Goal: Transaction & Acquisition: Purchase product/service

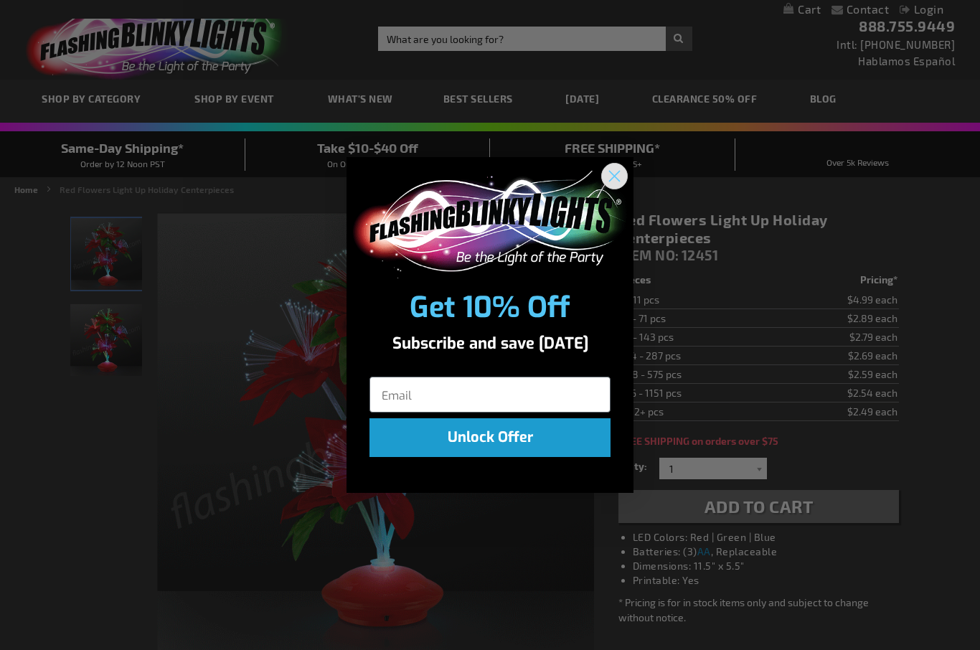
click at [614, 172] on circle "Close dialog" at bounding box center [614, 176] width 24 height 24
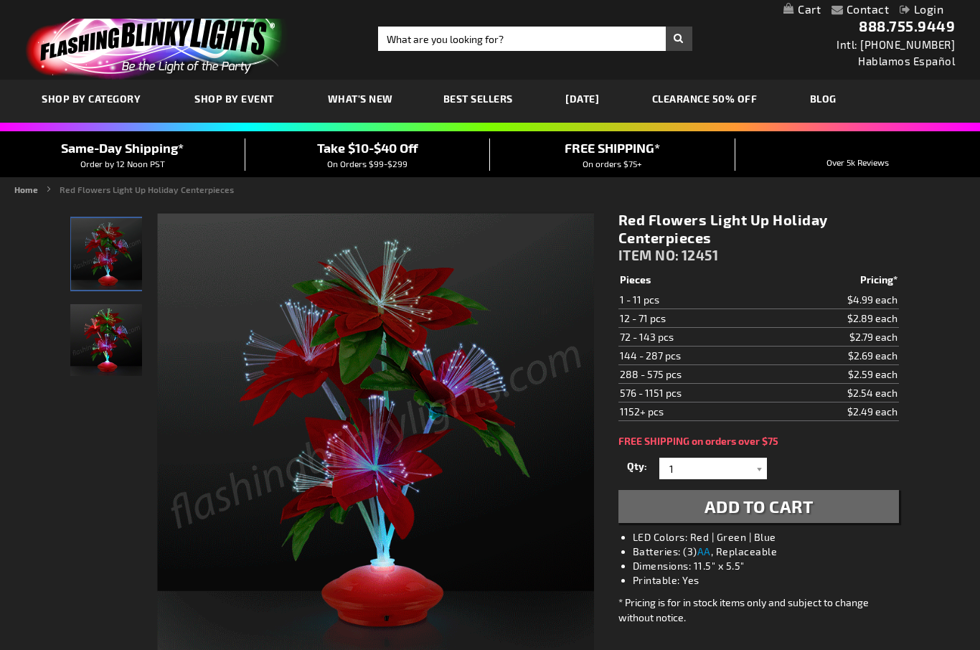
click at [763, 504] on span "Add to Cart" at bounding box center [758, 506] width 109 height 21
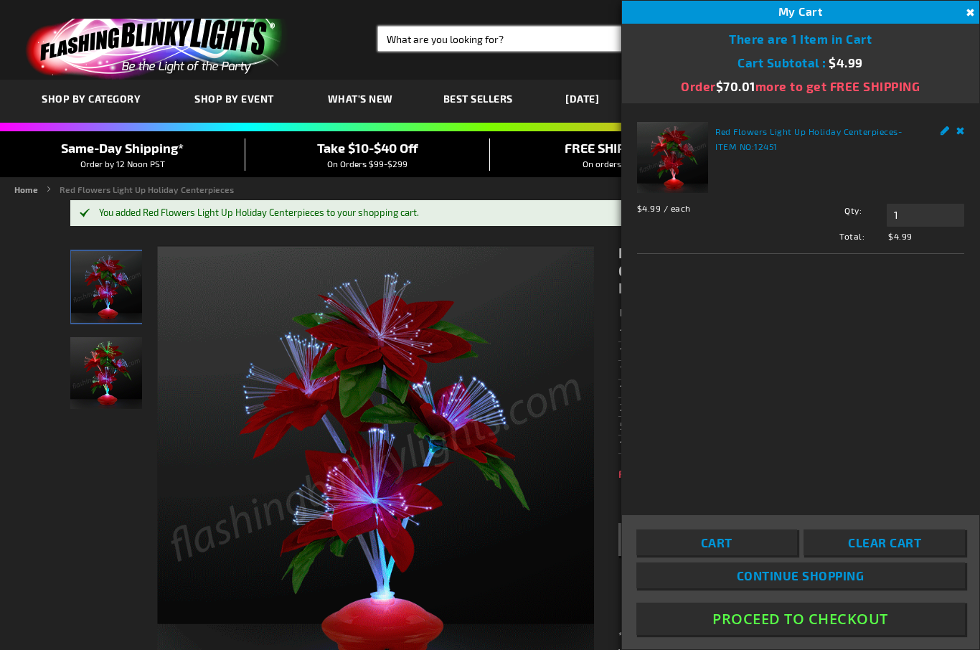
click at [492, 37] on input "Search" at bounding box center [534, 39] width 313 height 24
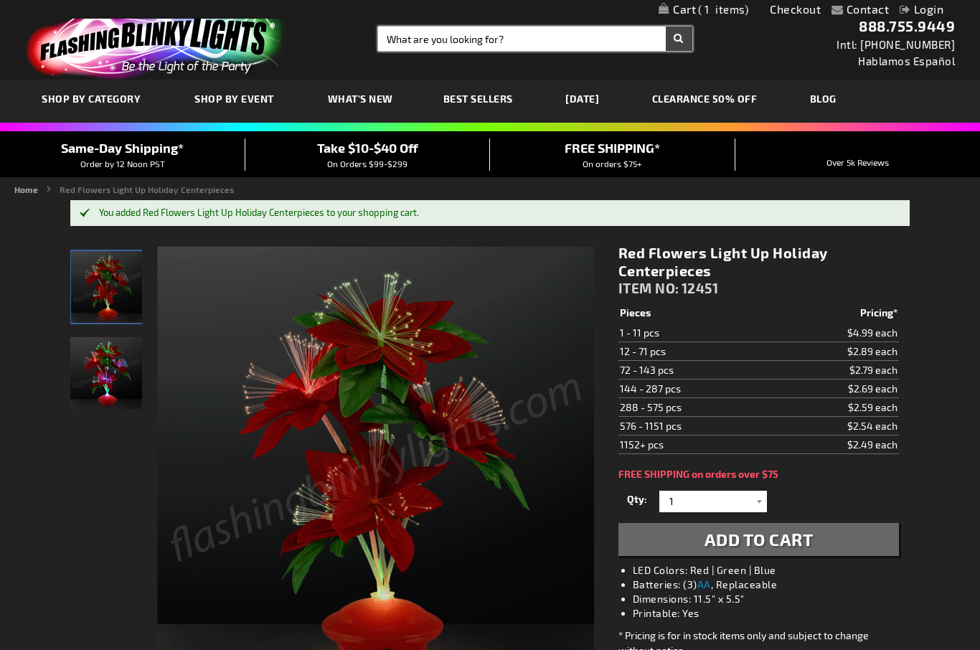
click at [512, 37] on input "Search" at bounding box center [534, 39] width 313 height 24
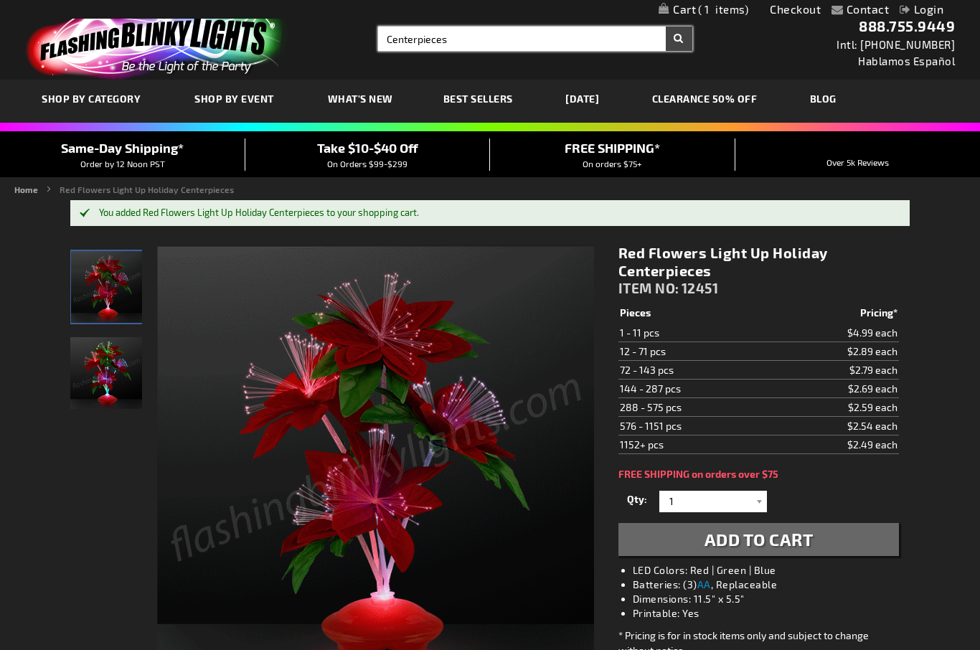
type input "Centerpieces"
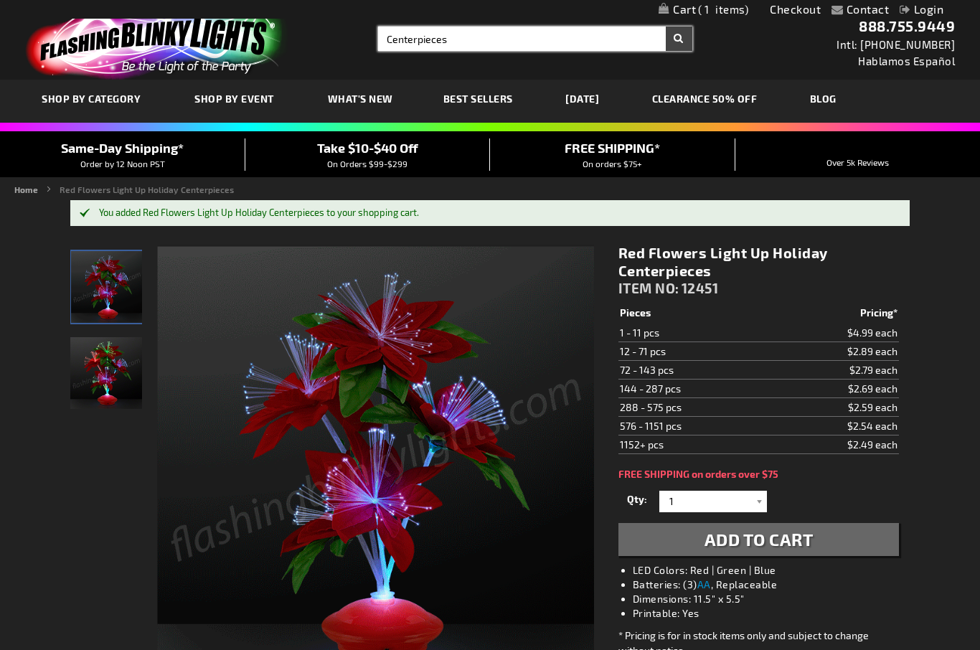
click at [679, 39] on button "Search" at bounding box center [679, 39] width 27 height 24
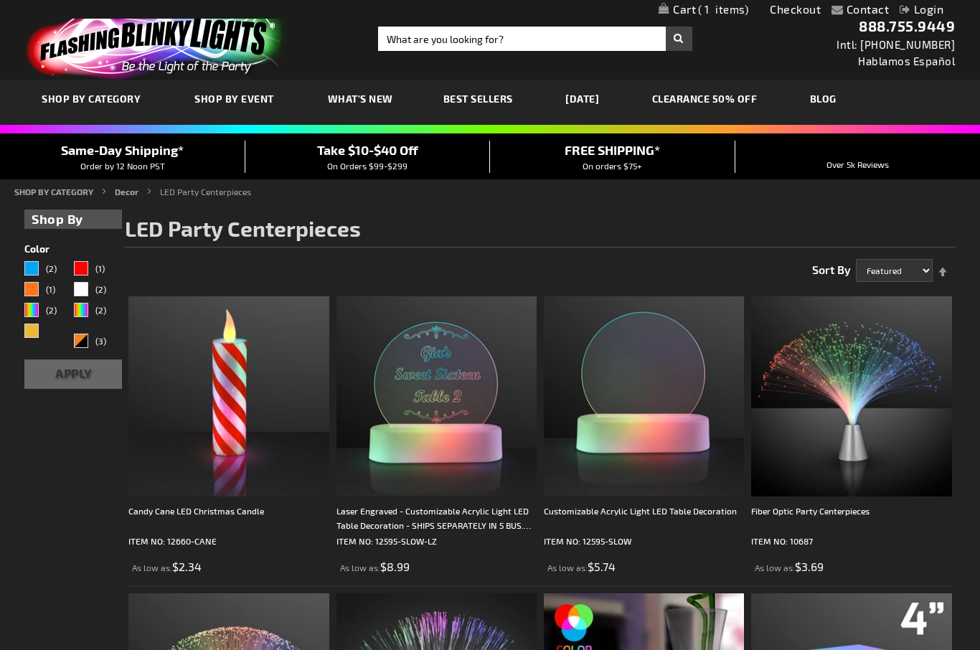
click at [253, 425] on img at bounding box center [228, 396] width 200 height 200
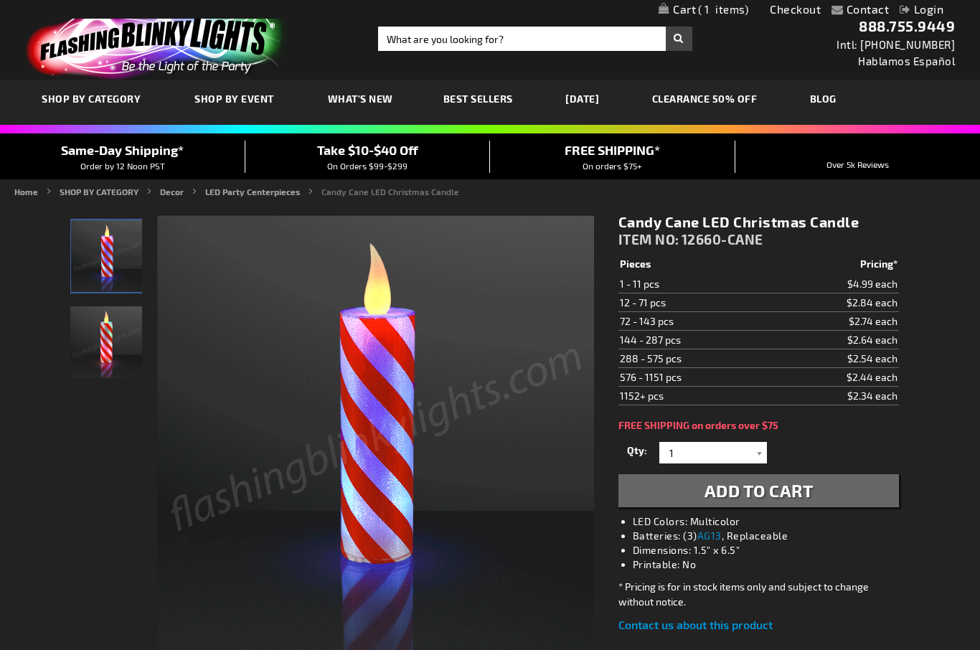
click at [821, 487] on button "Add to Cart" at bounding box center [758, 490] width 280 height 33
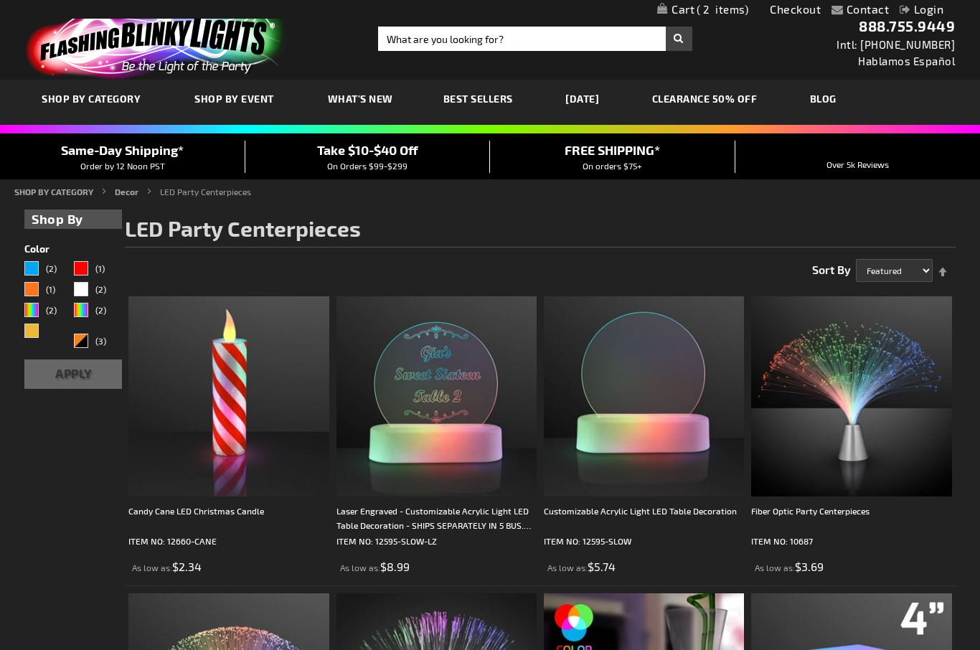
click at [712, 4] on span "2" at bounding box center [722, 9] width 52 height 13
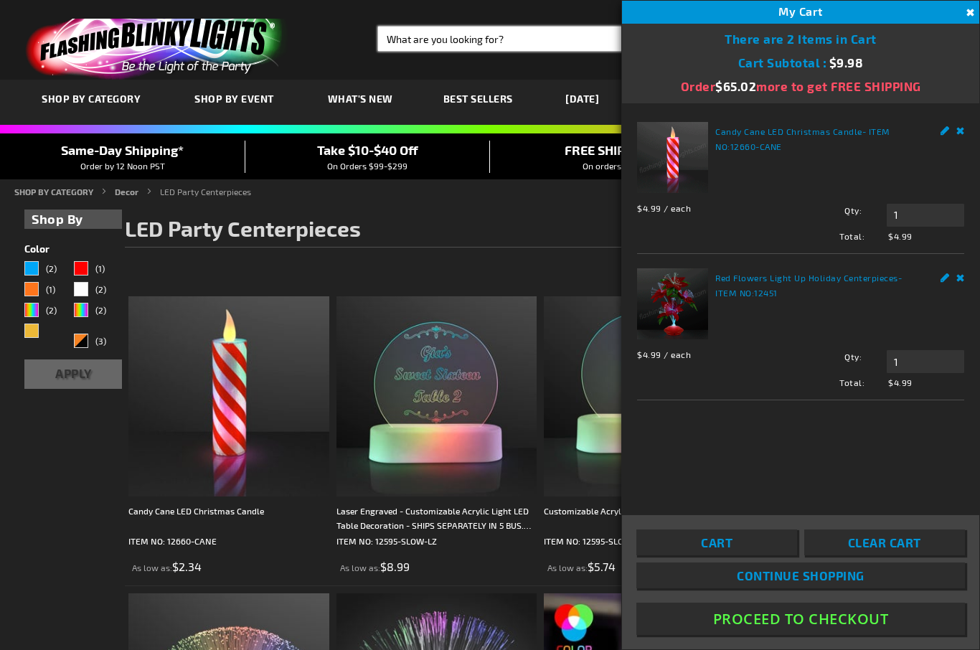
click at [537, 34] on input "Search" at bounding box center [534, 39] width 313 height 24
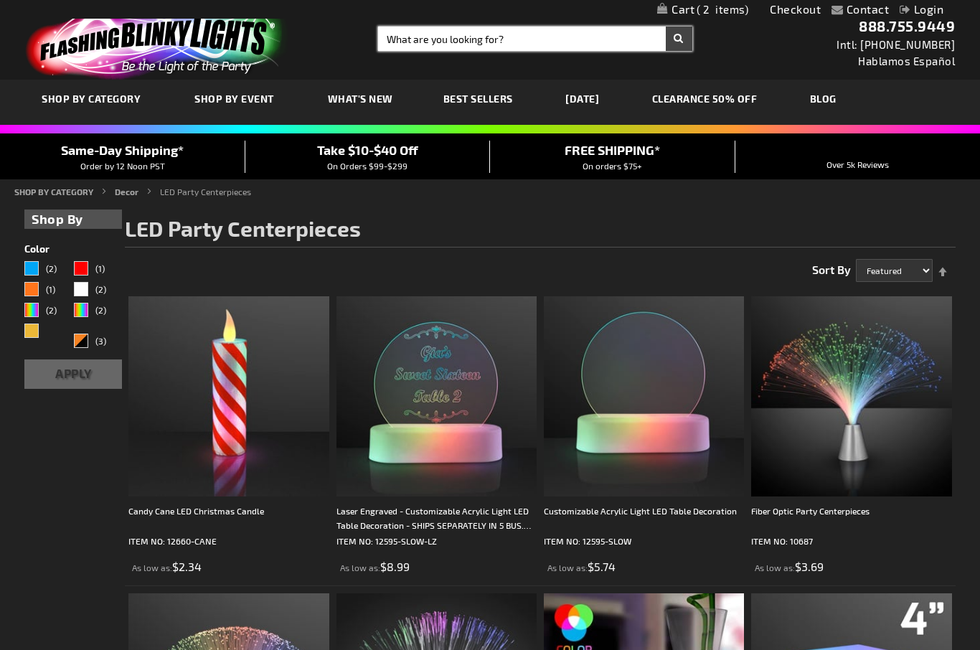
click at [569, 32] on input "Search" at bounding box center [534, 39] width 313 height 24
type input "Table"
click at [679, 39] on button "Search" at bounding box center [679, 39] width 27 height 24
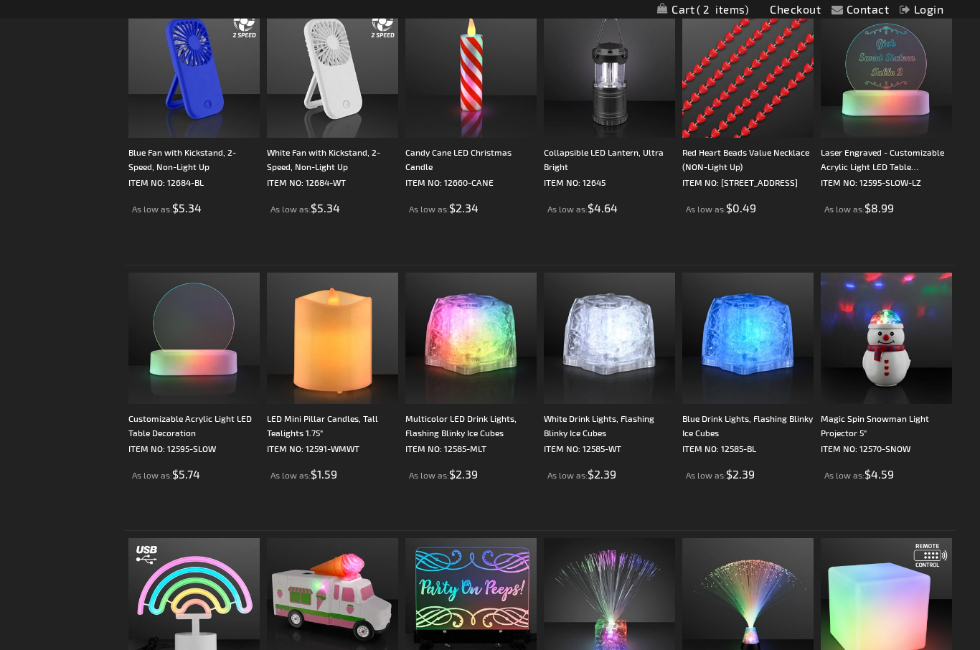
scroll to position [296, 0]
click at [899, 359] on img at bounding box center [886, 337] width 131 height 131
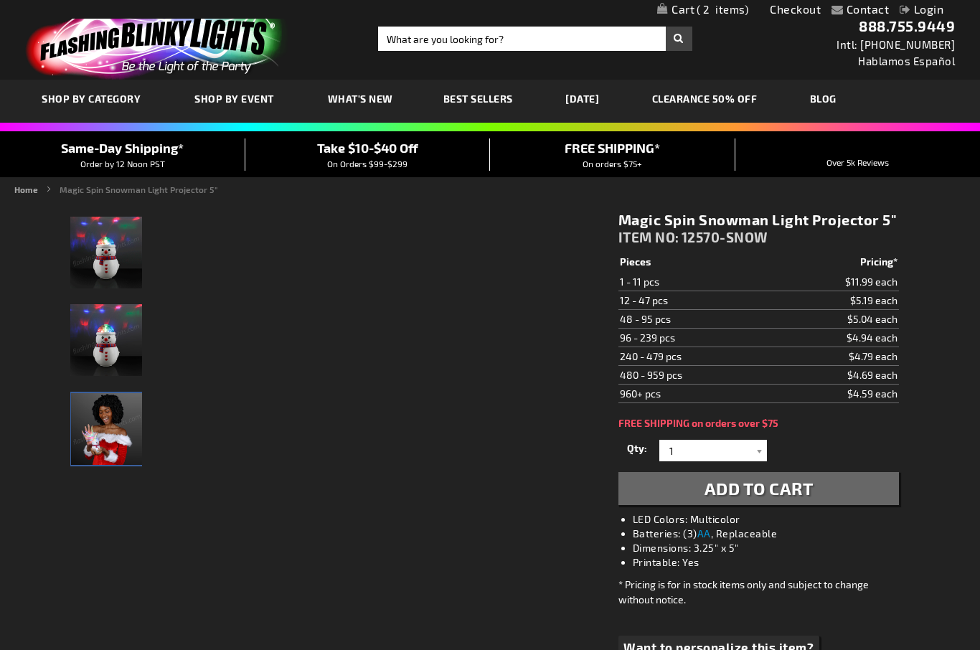
click at [100, 433] on img "Woman displaying Magic Spin Snowman Light Projector" at bounding box center [107, 429] width 72 height 72
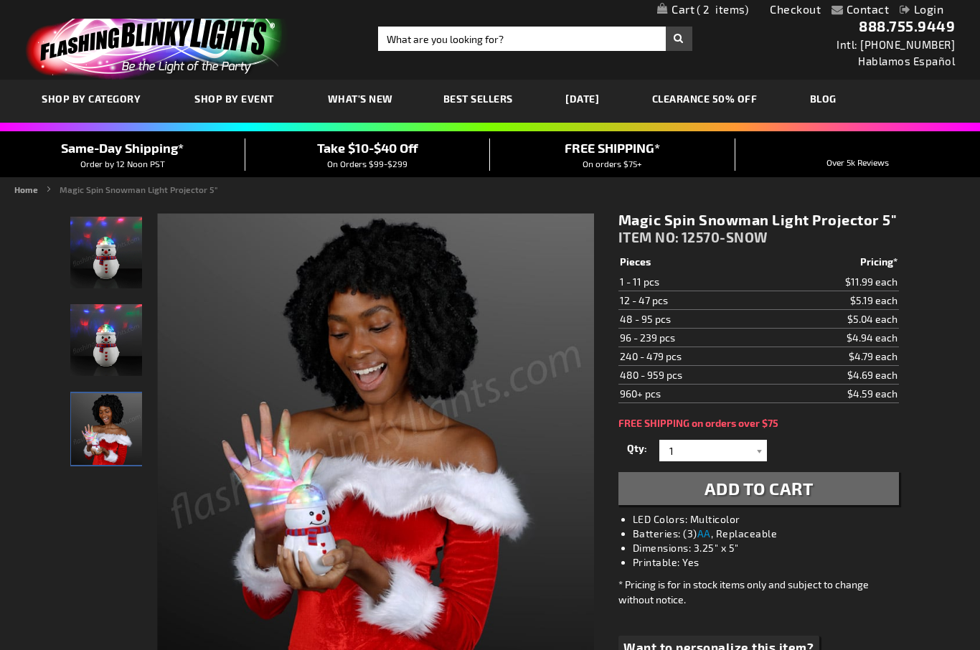
click at [722, 489] on span "Add to Cart" at bounding box center [758, 488] width 109 height 21
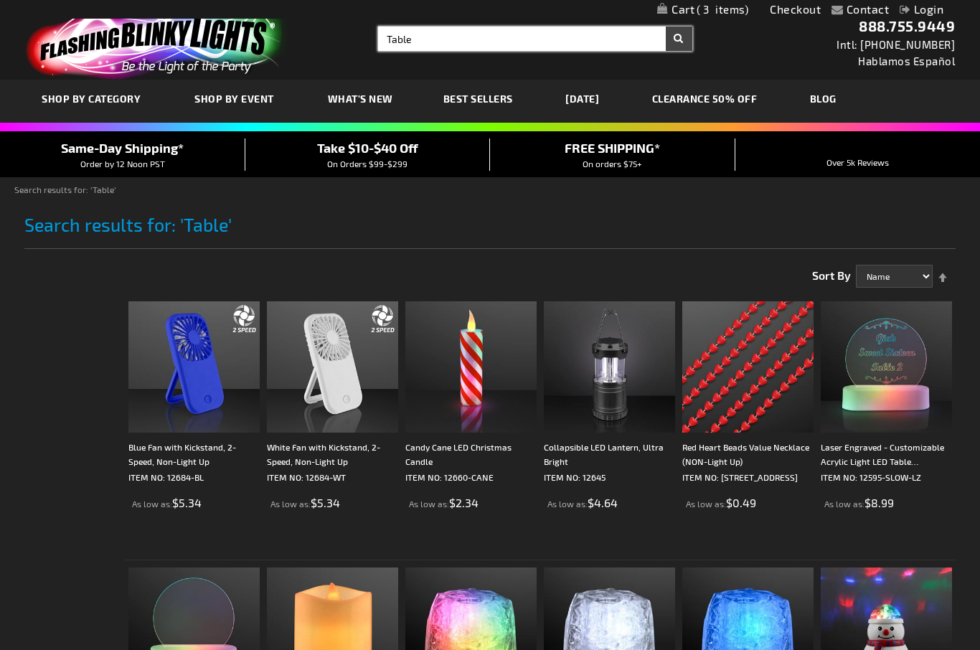
click at [437, 36] on input "Table" at bounding box center [534, 39] width 313 height 24
type input "T"
type input "Toy"
click at [679, 39] on button "Search" at bounding box center [679, 39] width 27 height 24
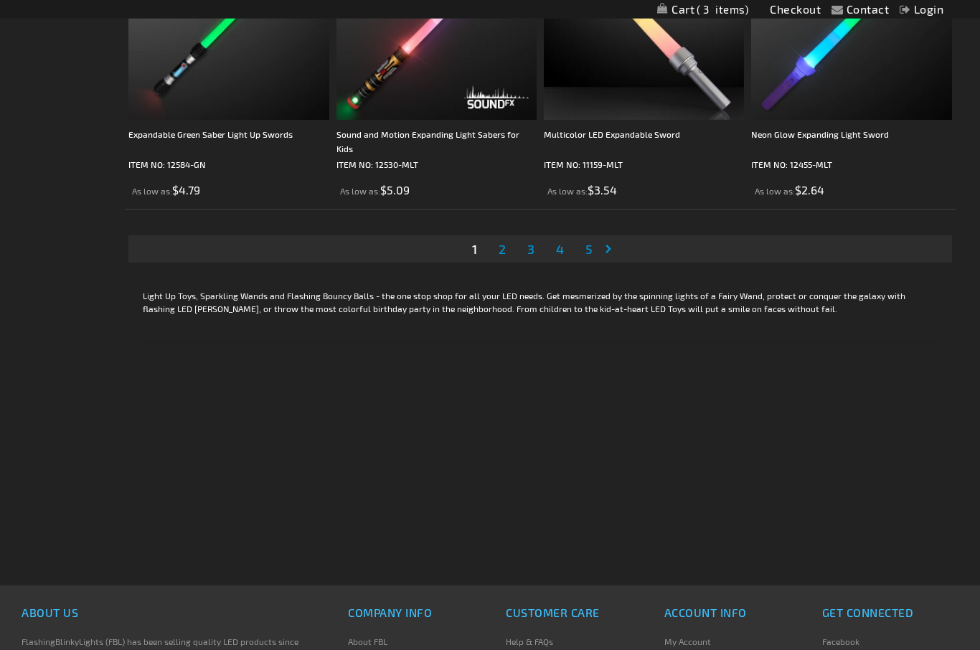
scroll to position [4671, 0]
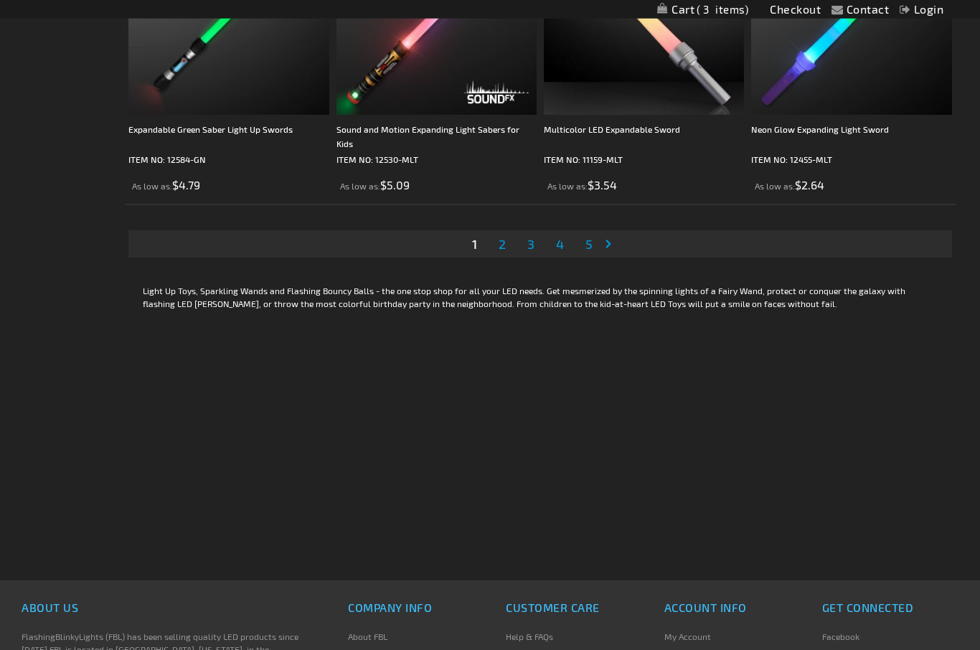
click at [615, 242] on link "Page Next" at bounding box center [611, 245] width 14 height 22
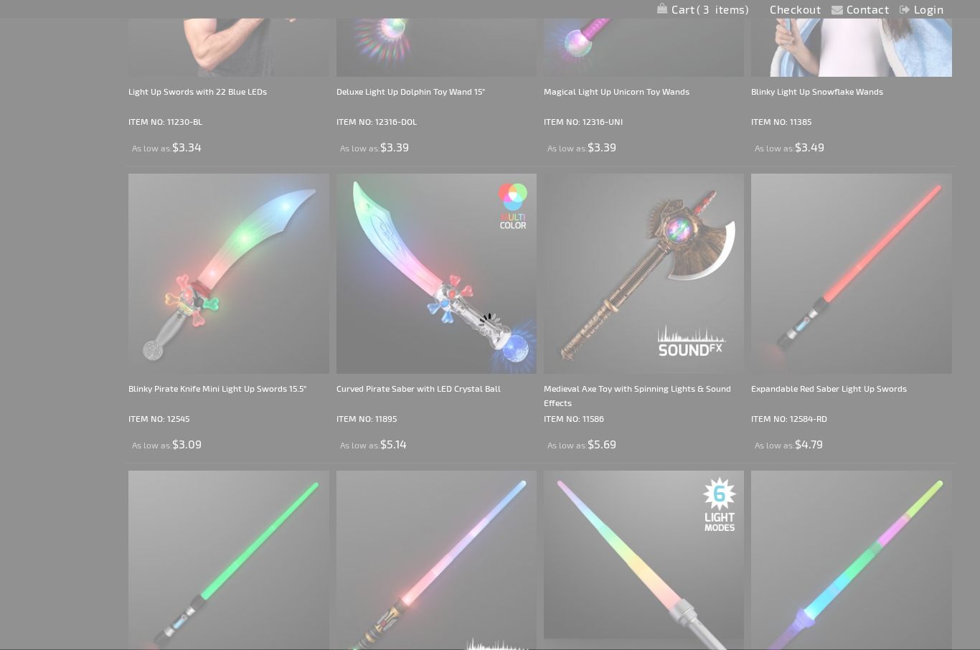
scroll to position [0, 0]
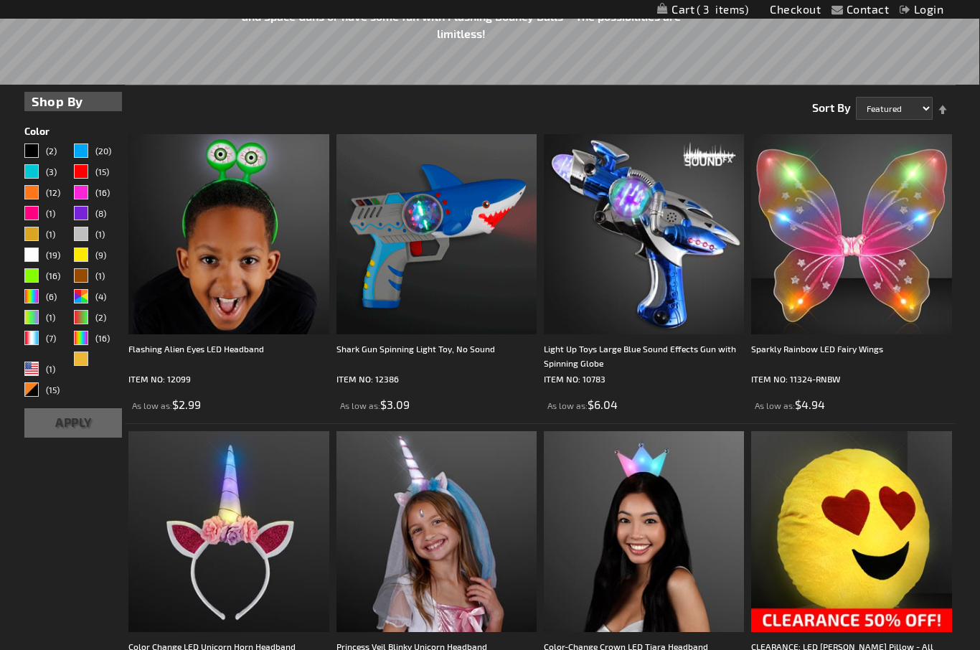
scroll to position [195, 0]
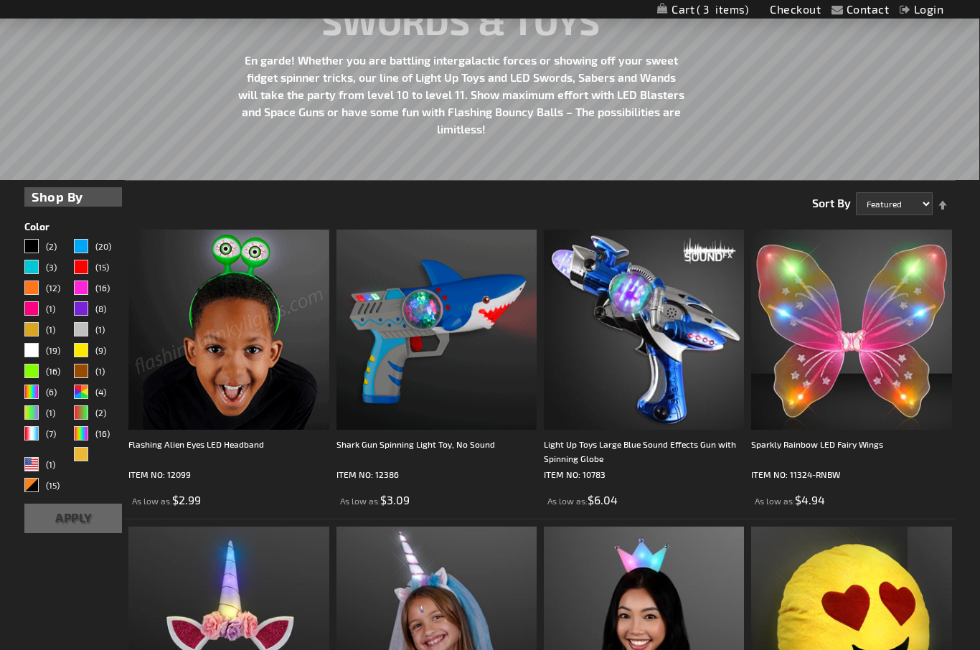
click at [242, 387] on img at bounding box center [228, 330] width 200 height 200
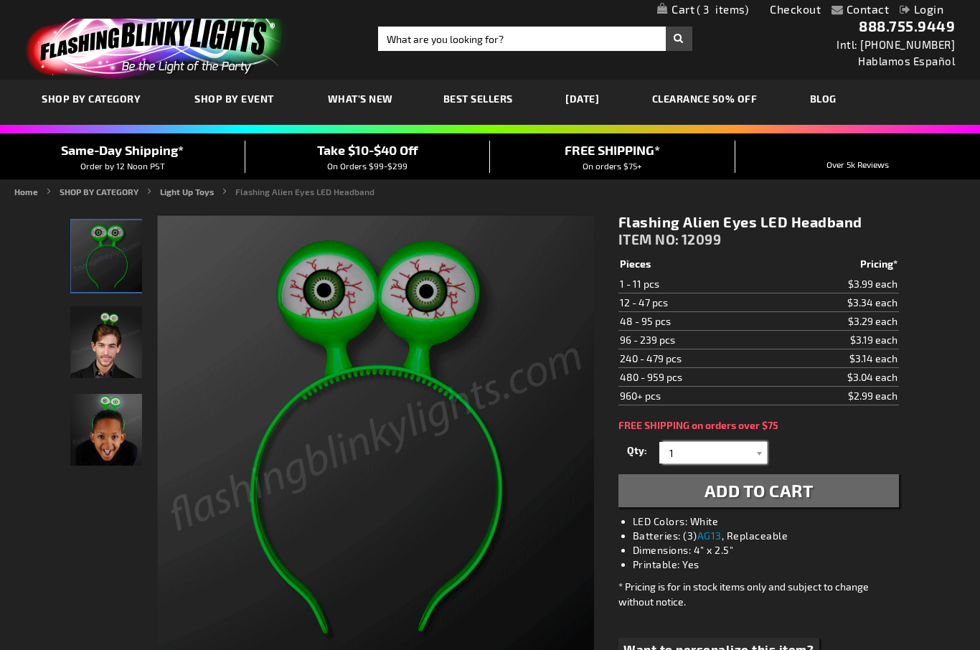
click at [749, 445] on input "1" at bounding box center [715, 453] width 104 height 22
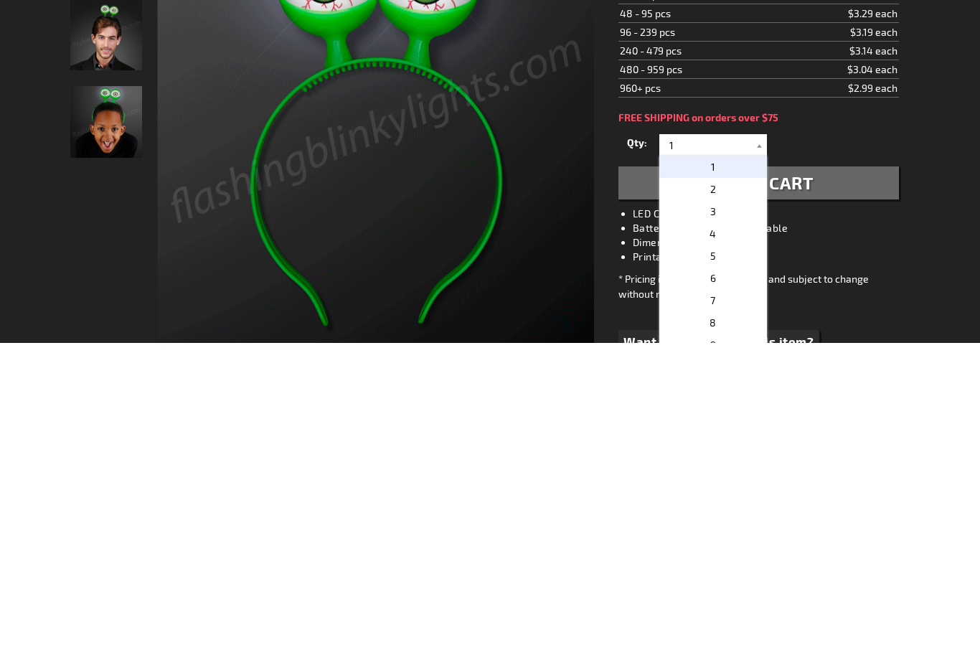
click at [730, 575] on p "6" at bounding box center [713, 586] width 108 height 22
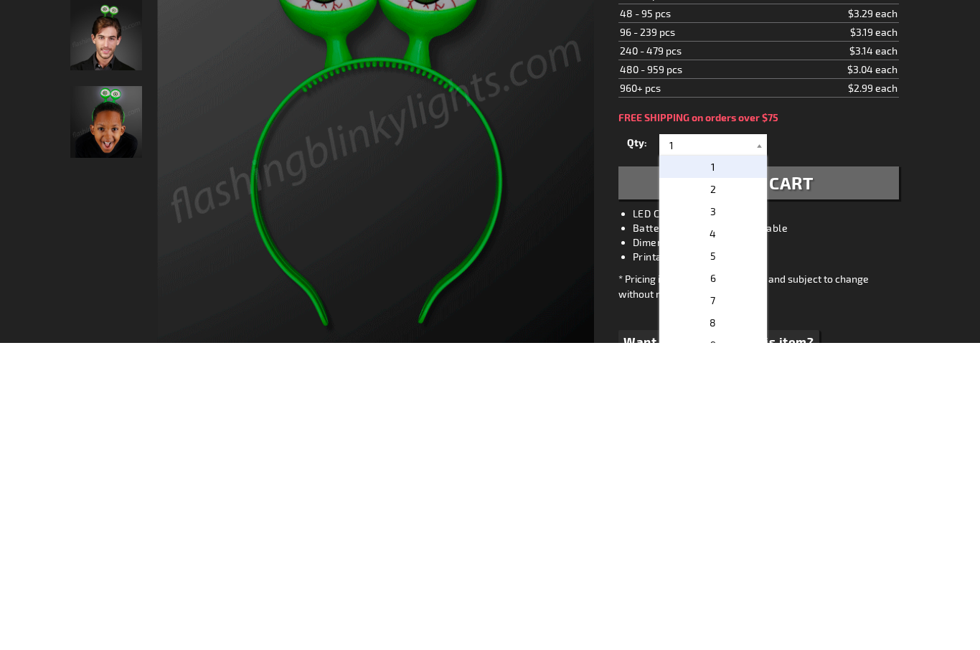
type input "6"
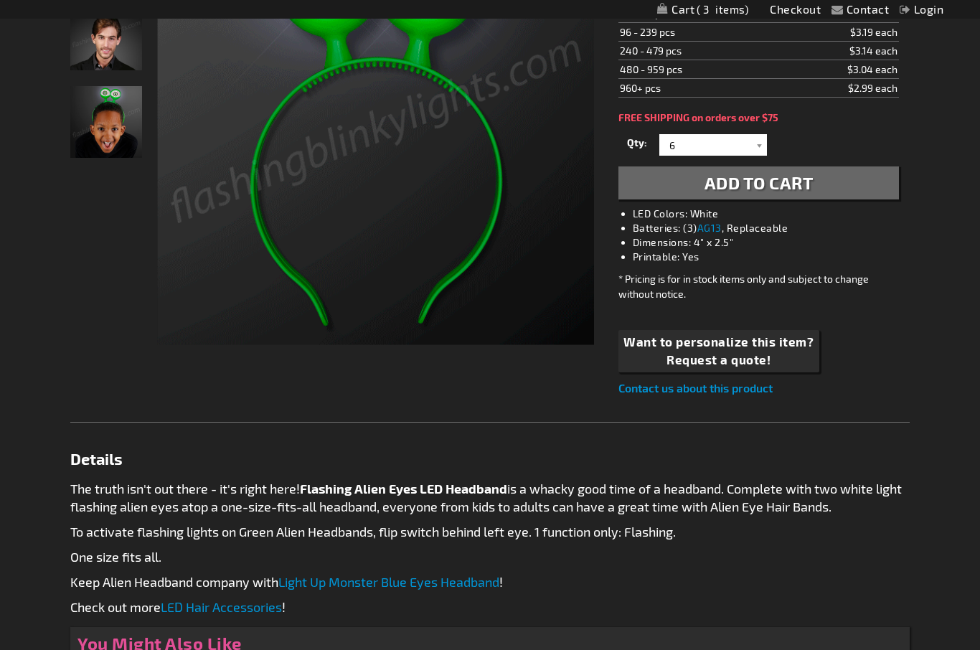
click at [821, 181] on button "Add to Cart" at bounding box center [758, 182] width 280 height 33
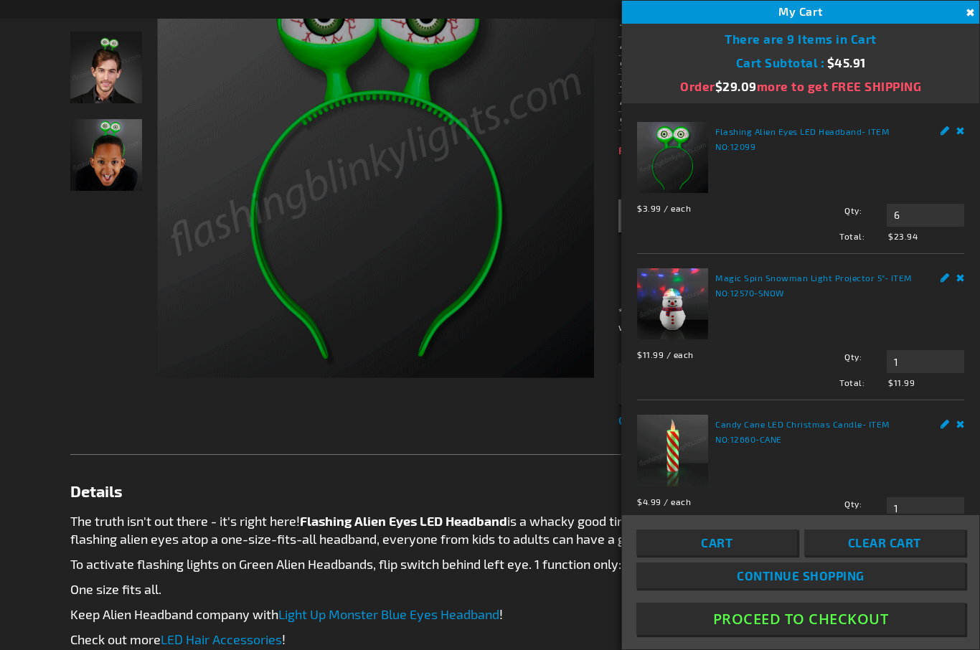
scroll to position [0, 0]
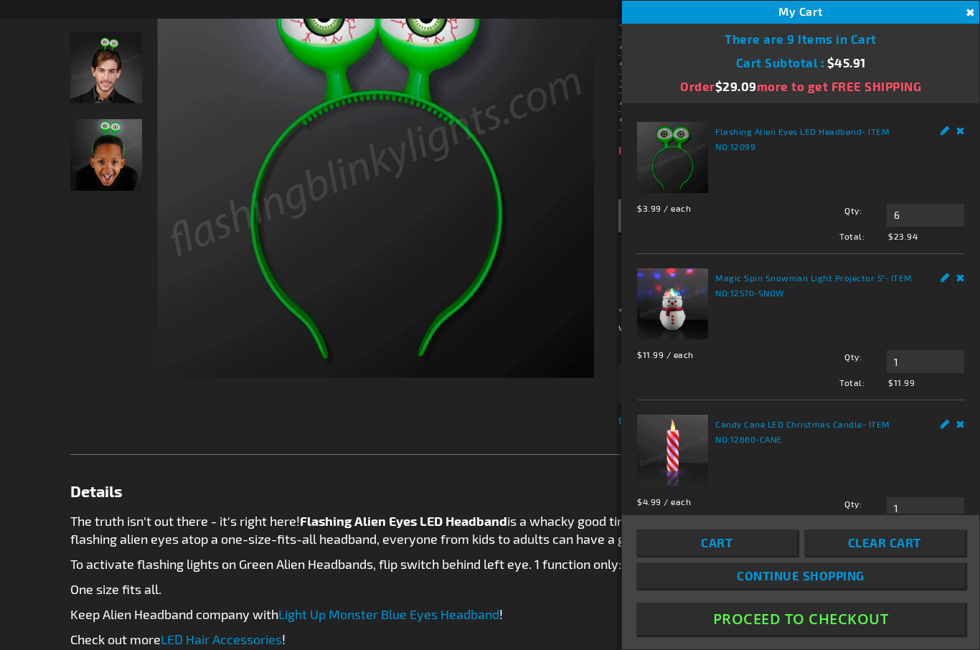
click at [224, 314] on img at bounding box center [375, 158] width 437 height 437
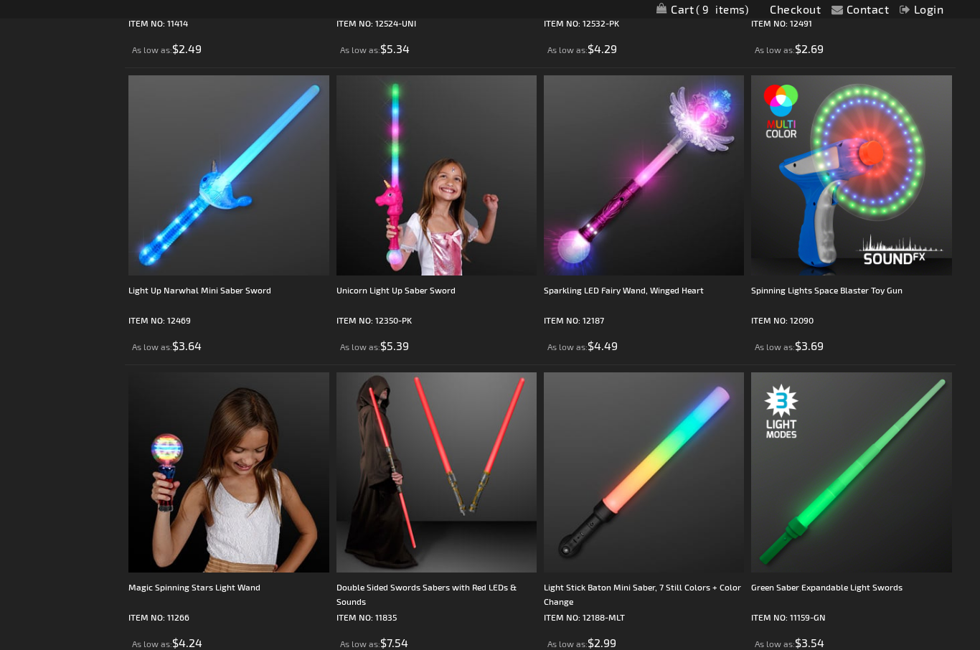
scroll to position [1540, 0]
click at [882, 179] on img at bounding box center [851, 175] width 200 height 200
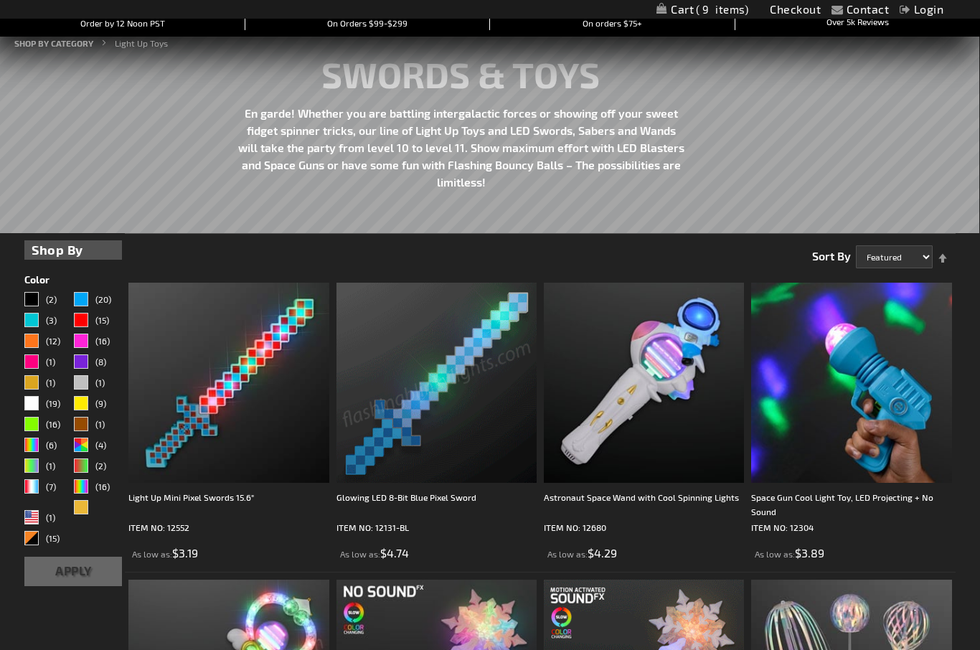
scroll to position [112, 0]
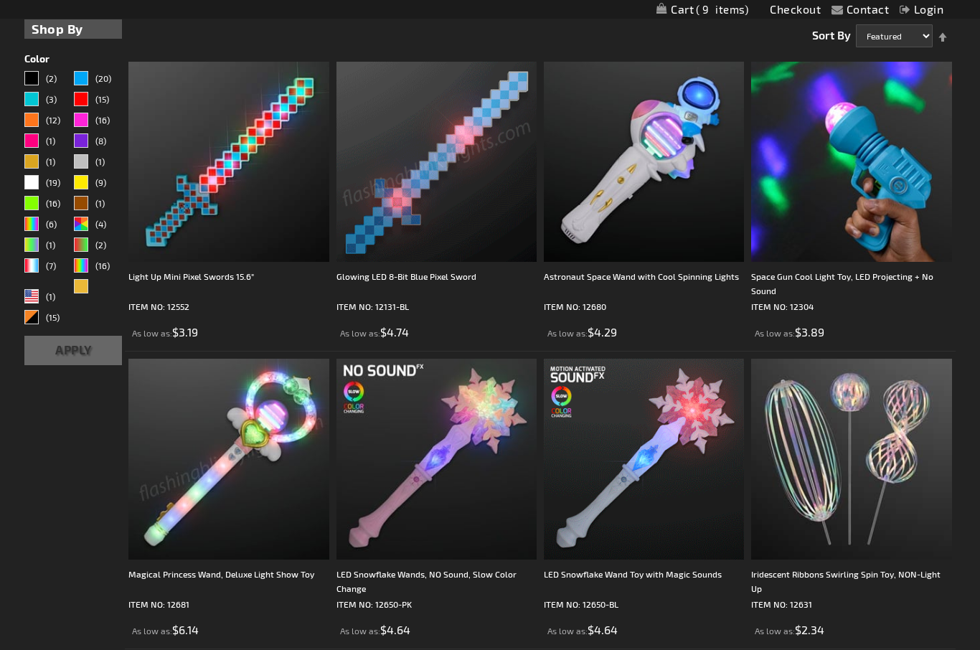
scroll to position [367, 0]
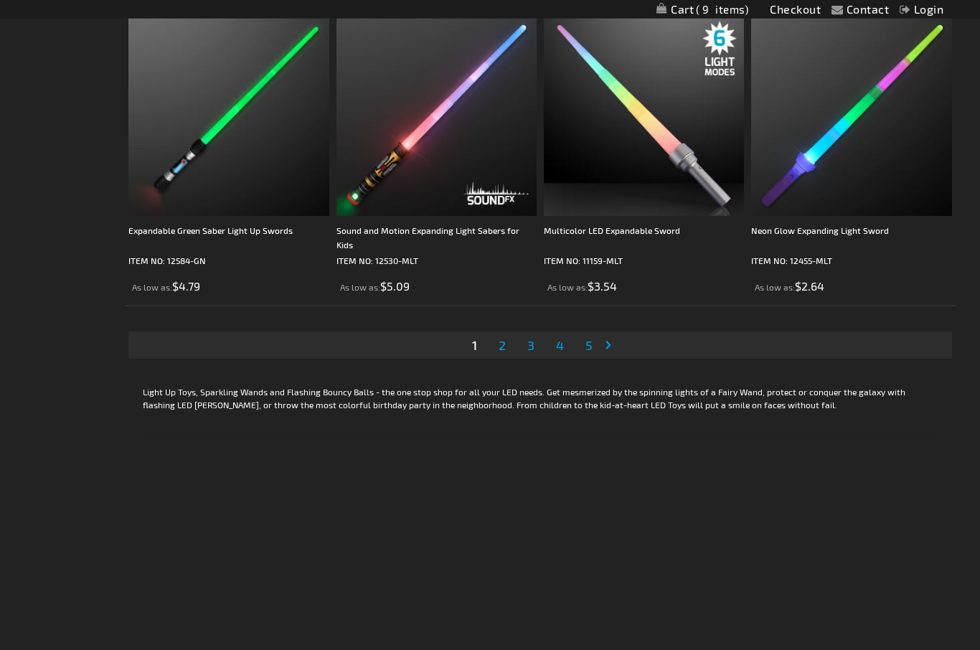
click at [614, 344] on link "Page Next" at bounding box center [611, 346] width 14 height 22
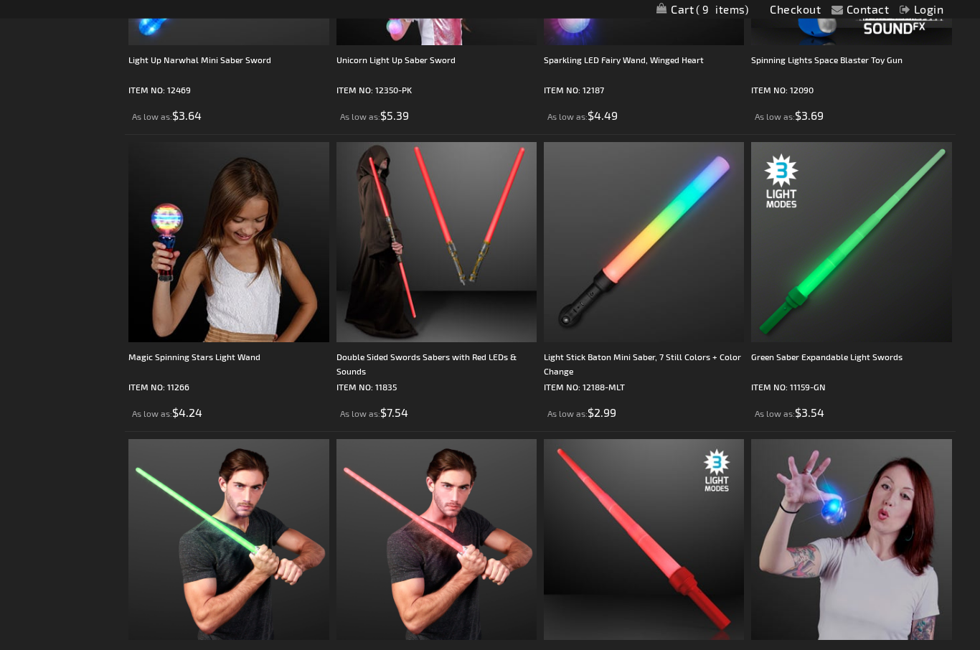
scroll to position [1769, 0]
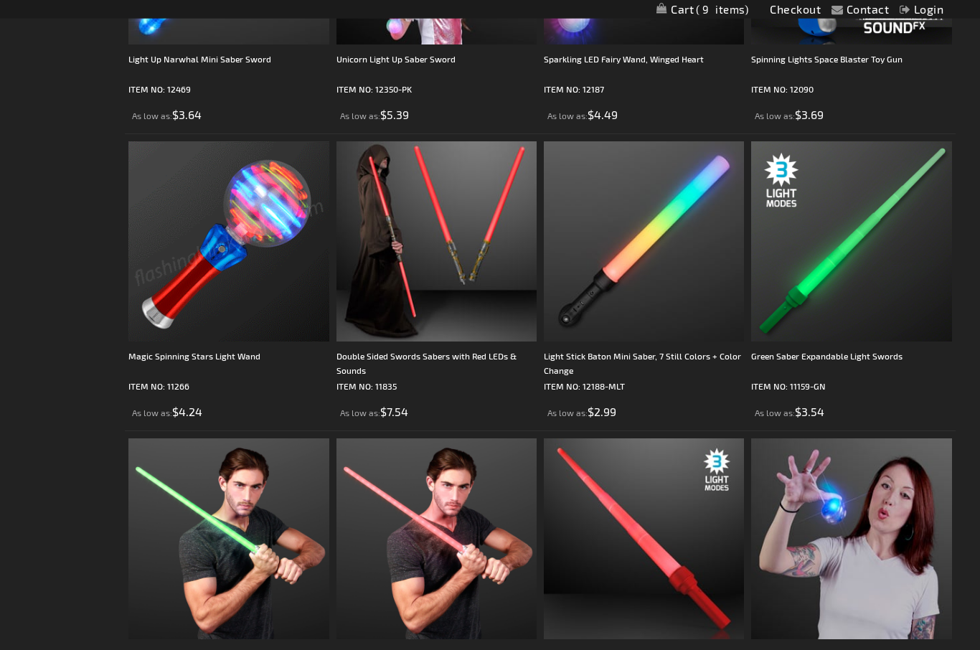
click at [253, 271] on img at bounding box center [228, 242] width 200 height 200
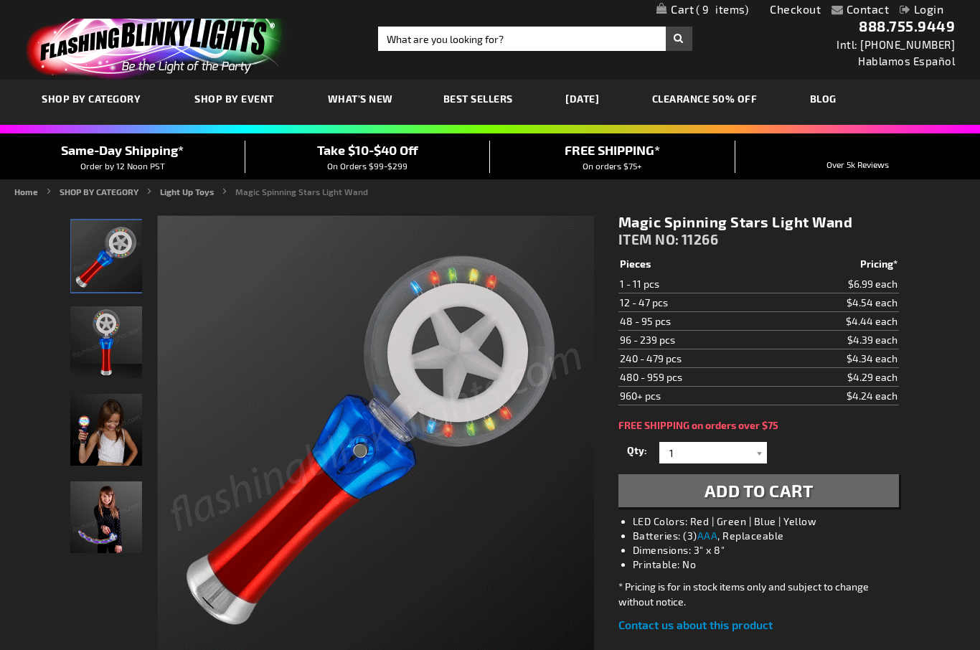
click at [762, 453] on div at bounding box center [759, 453] width 14 height 22
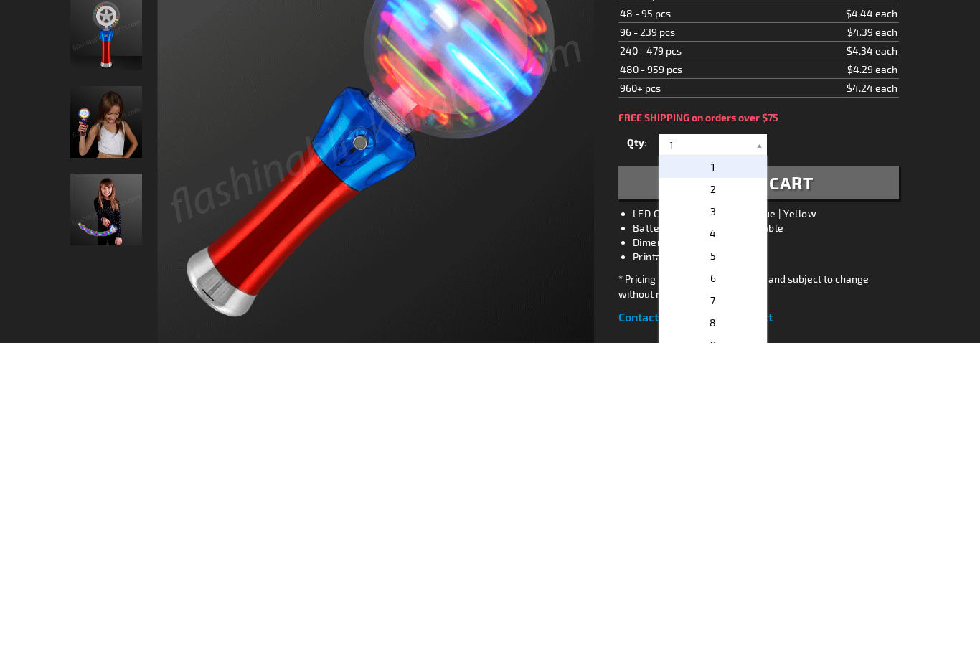
click at [719, 575] on p "6" at bounding box center [713, 586] width 108 height 22
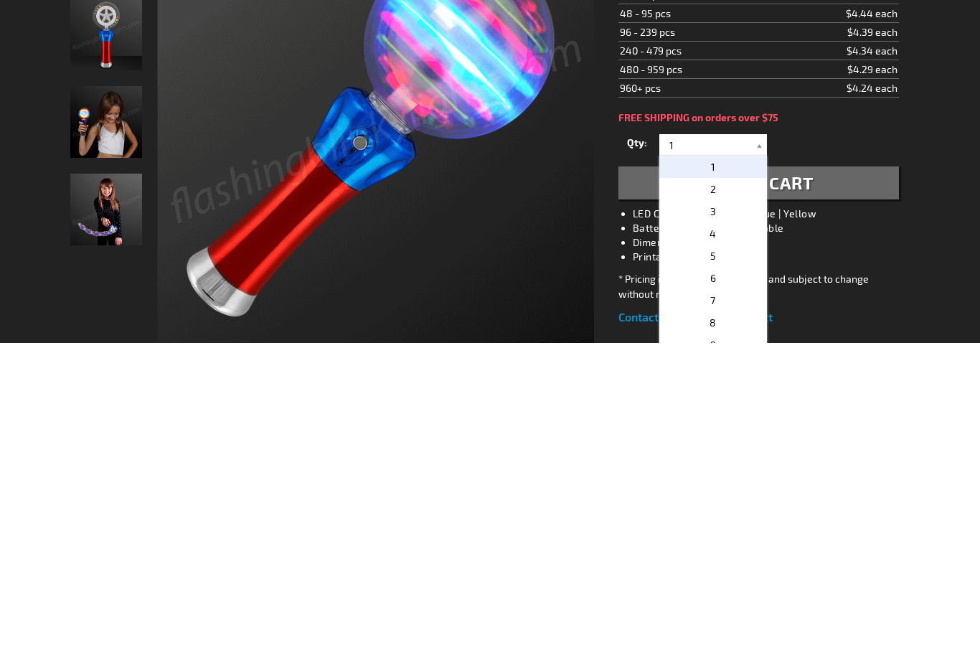
type input "6"
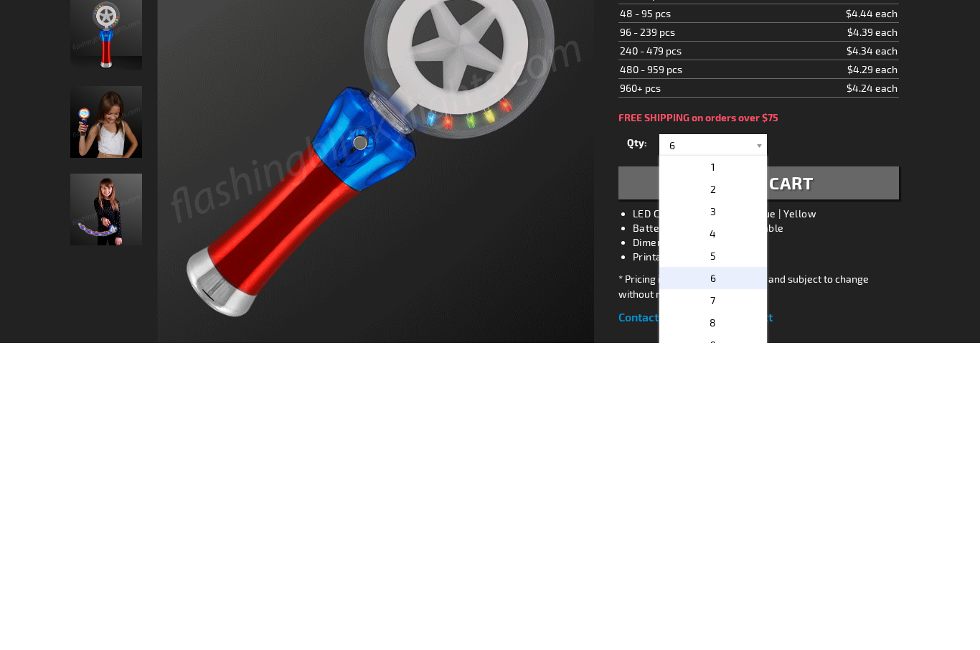
scroll to position [308, 0]
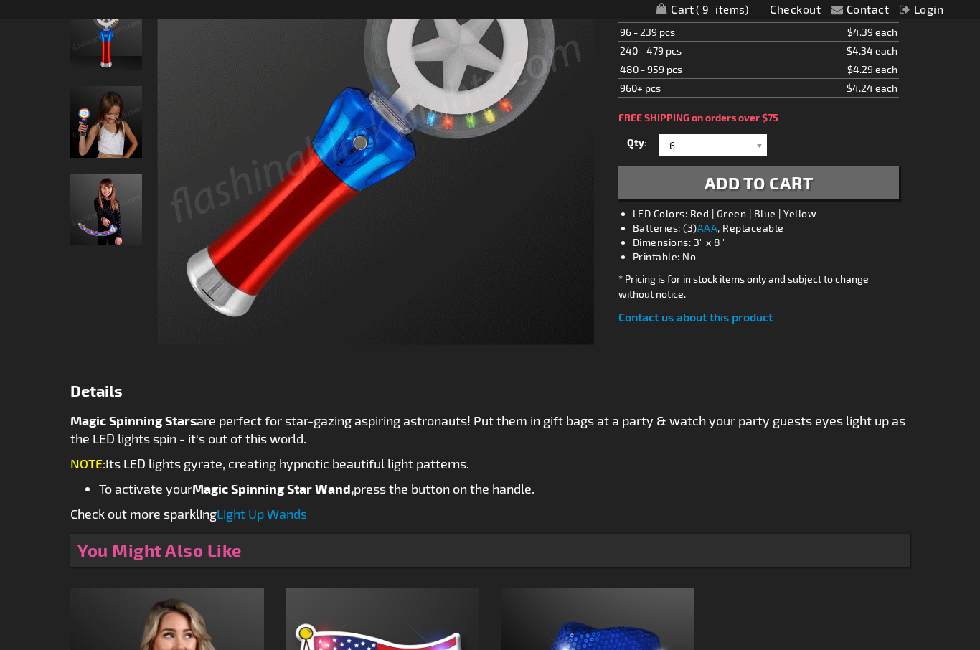
click at [826, 181] on button "Add to Cart" at bounding box center [758, 182] width 280 height 33
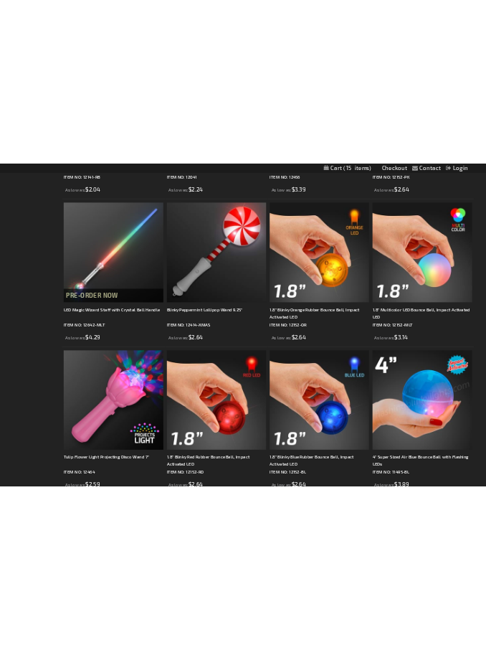
scroll to position [7959, 0]
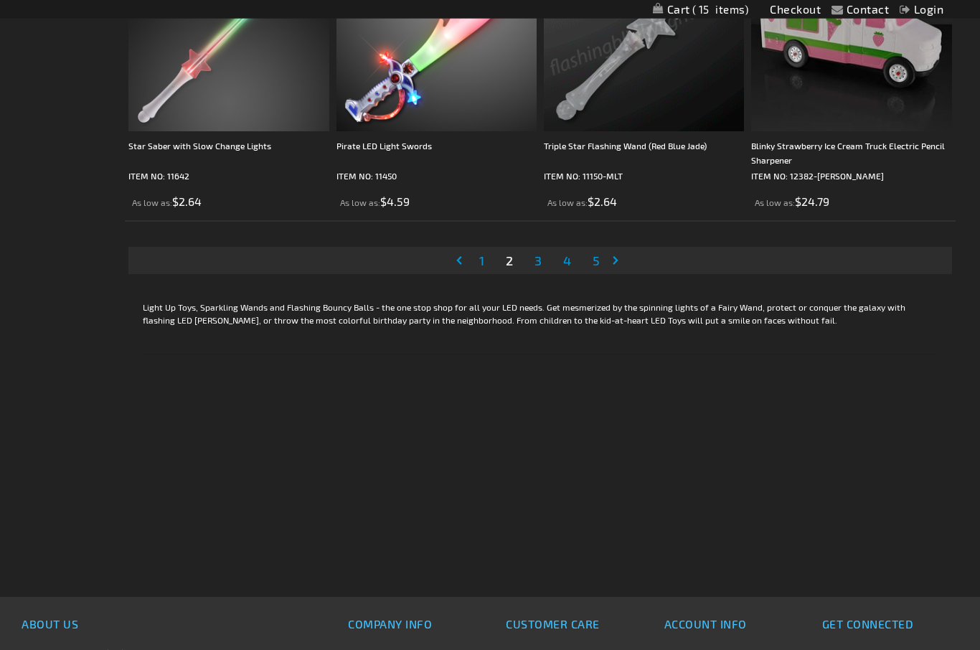
click at [615, 252] on link "Page Next" at bounding box center [618, 261] width 14 height 22
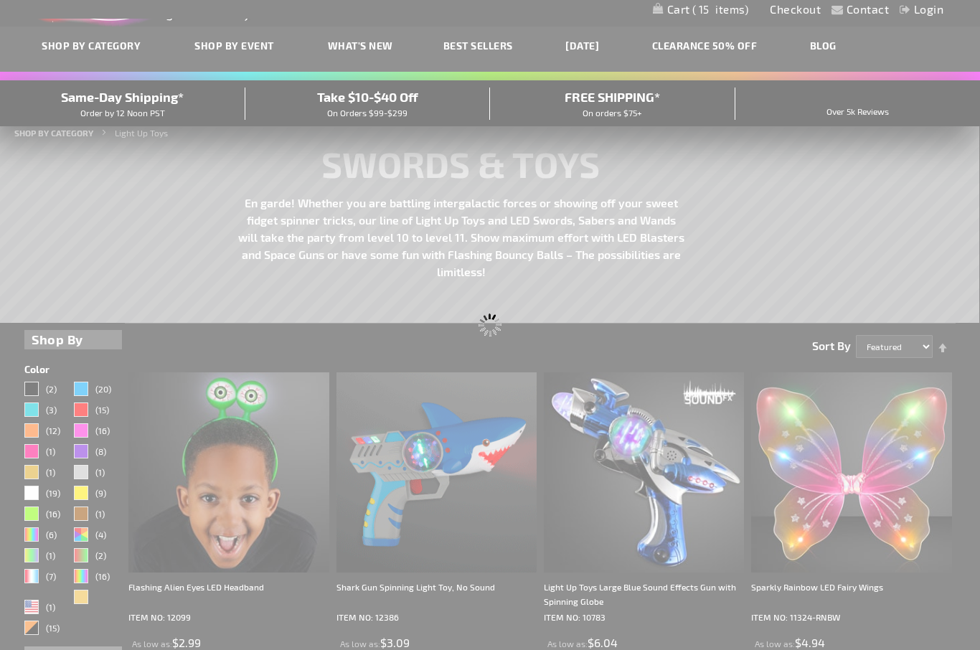
scroll to position [0, 0]
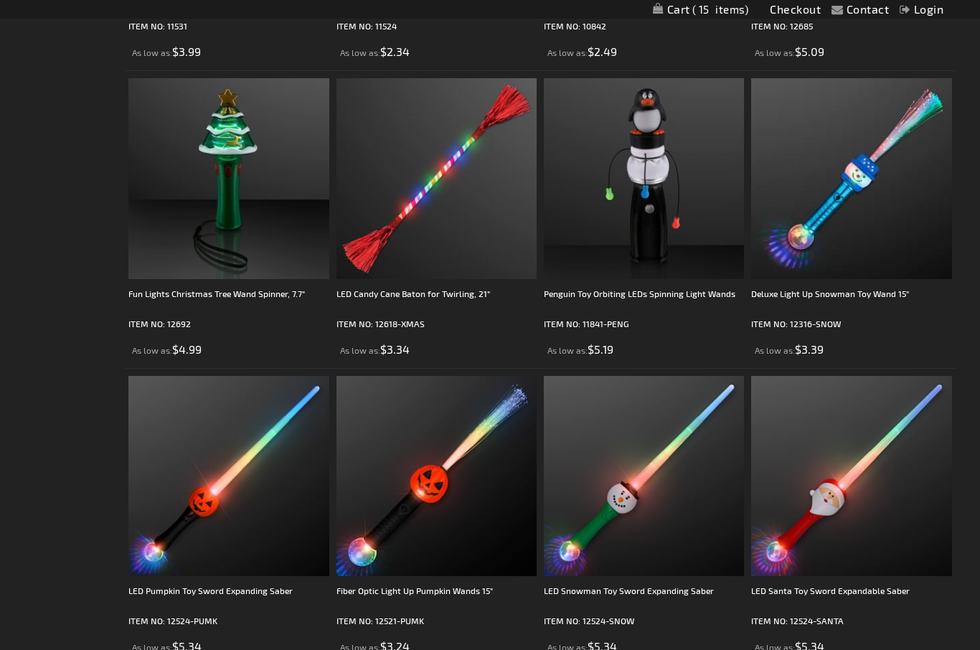
scroll to position [3614, 0]
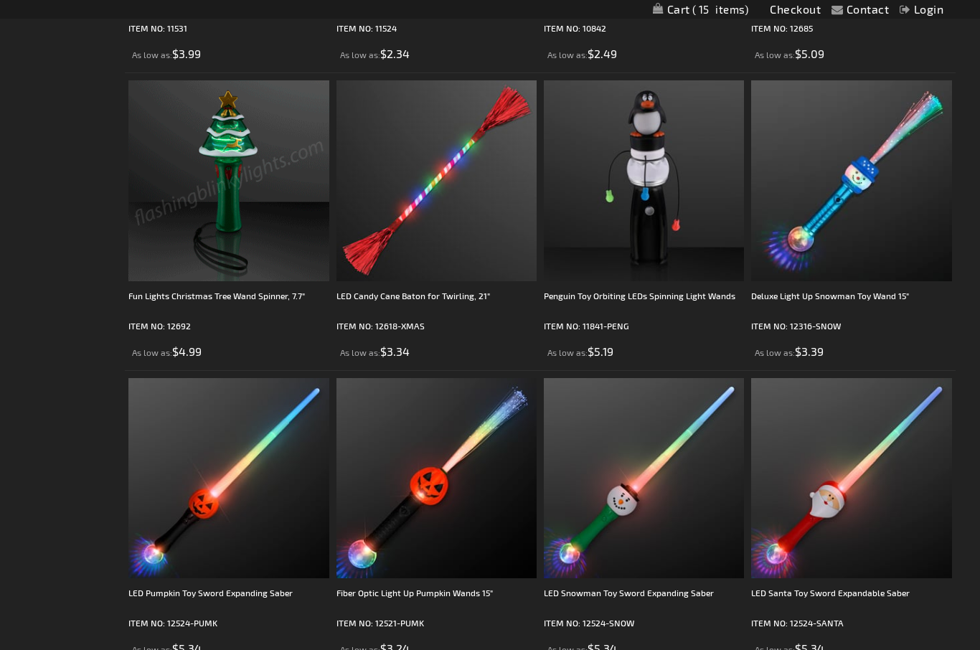
click at [242, 270] on img at bounding box center [228, 180] width 200 height 200
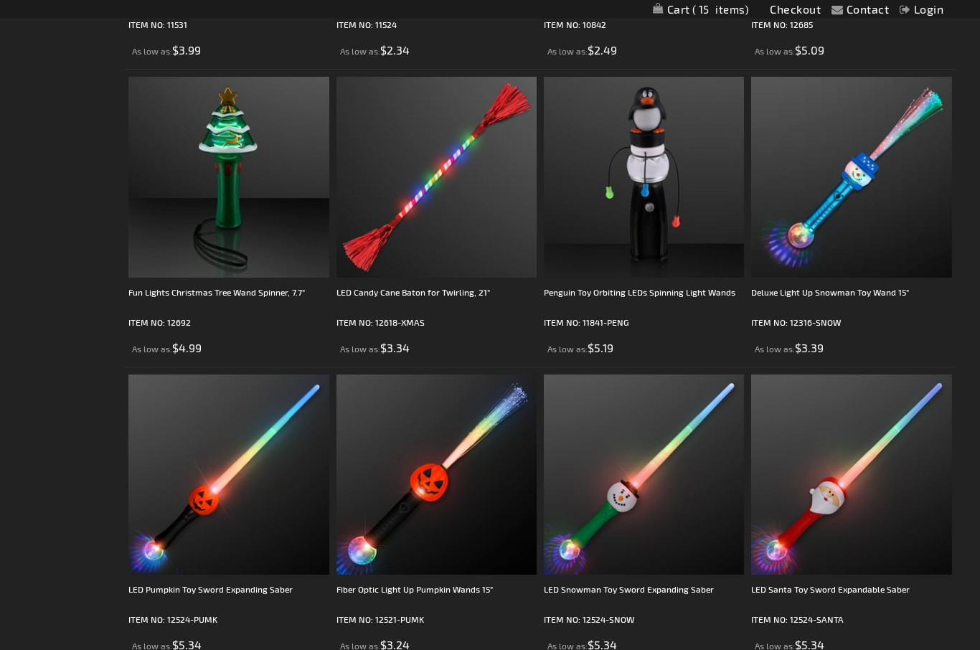
scroll to position [3556, 0]
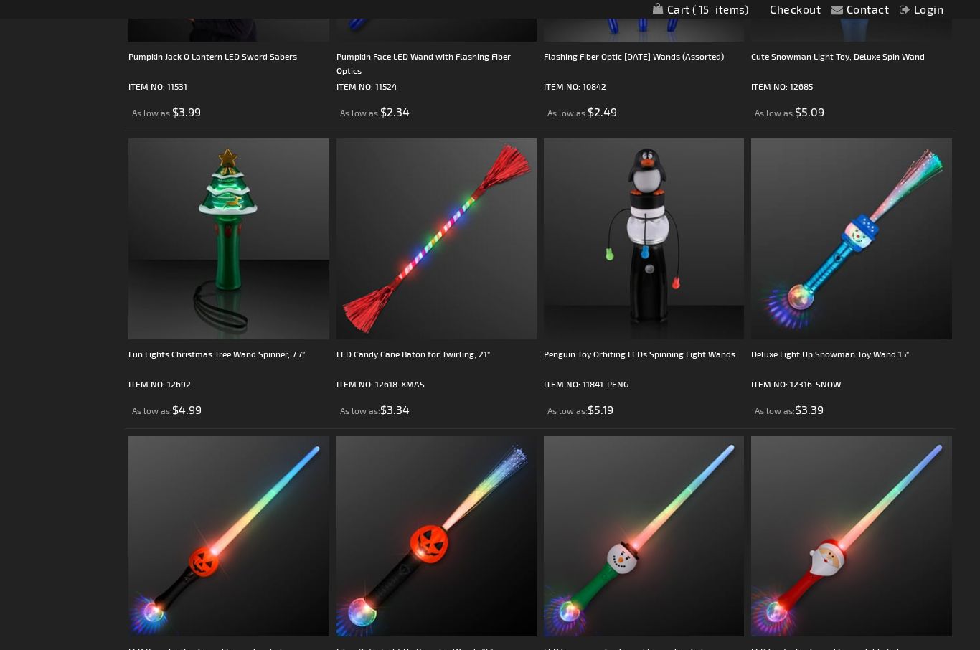
click at [685, 268] on img at bounding box center [644, 238] width 200 height 200
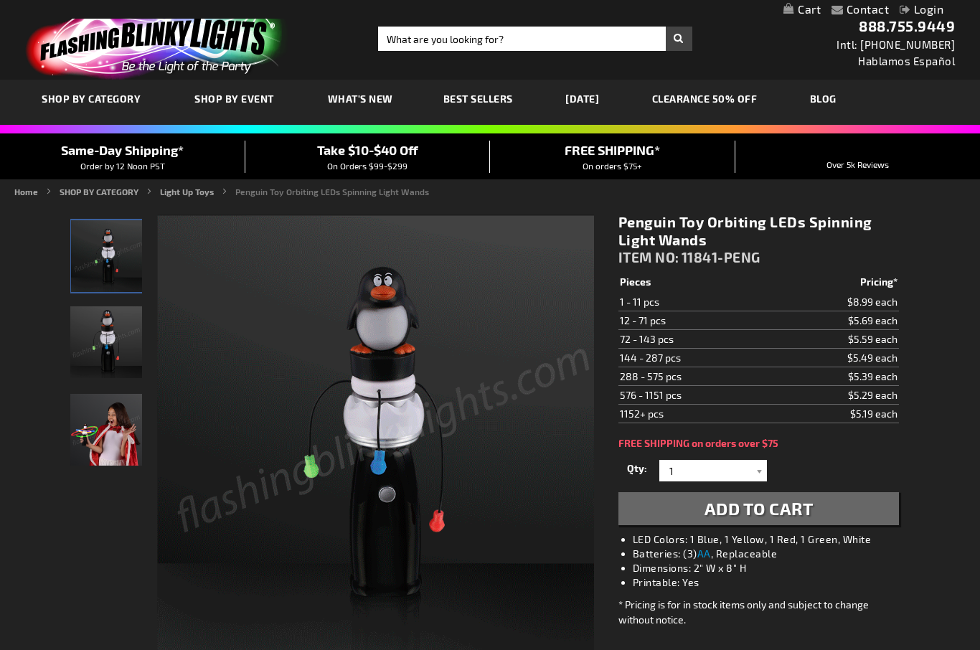
click at [98, 425] on img "Girl playing with Penguin Toy Orbiting LEDs Spinning Light Wand" at bounding box center [106, 430] width 72 height 72
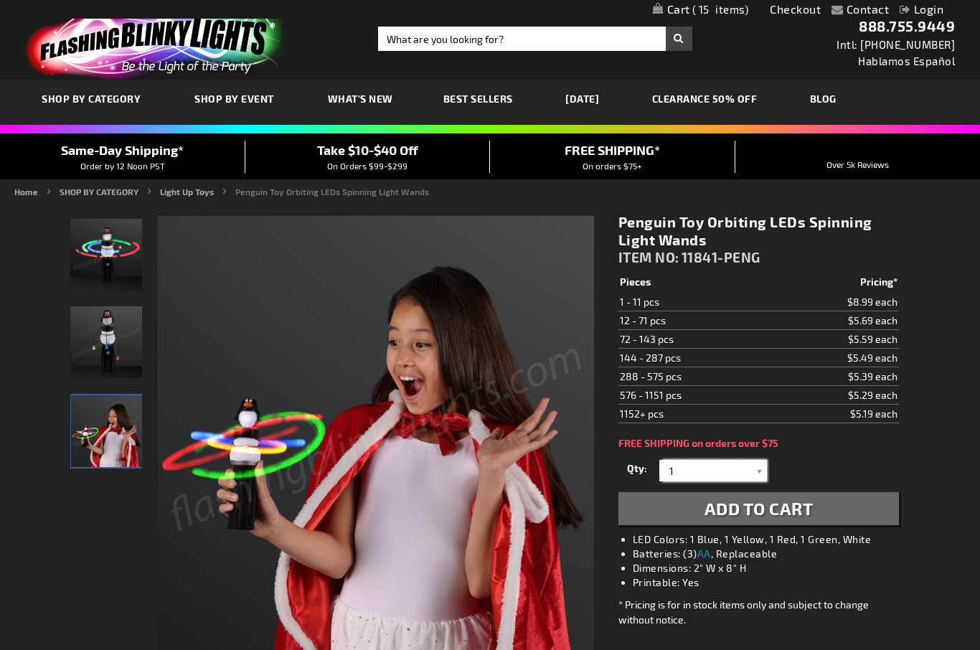
click at [750, 465] on input "1" at bounding box center [715, 471] width 104 height 22
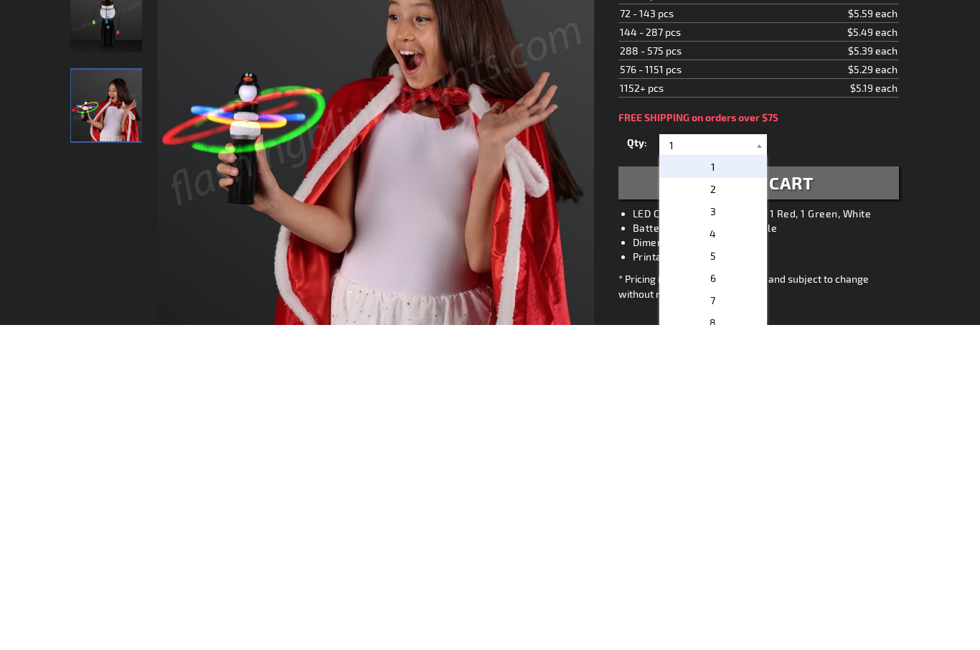
click at [729, 548] on p "4" at bounding box center [713, 559] width 108 height 22
type input "4"
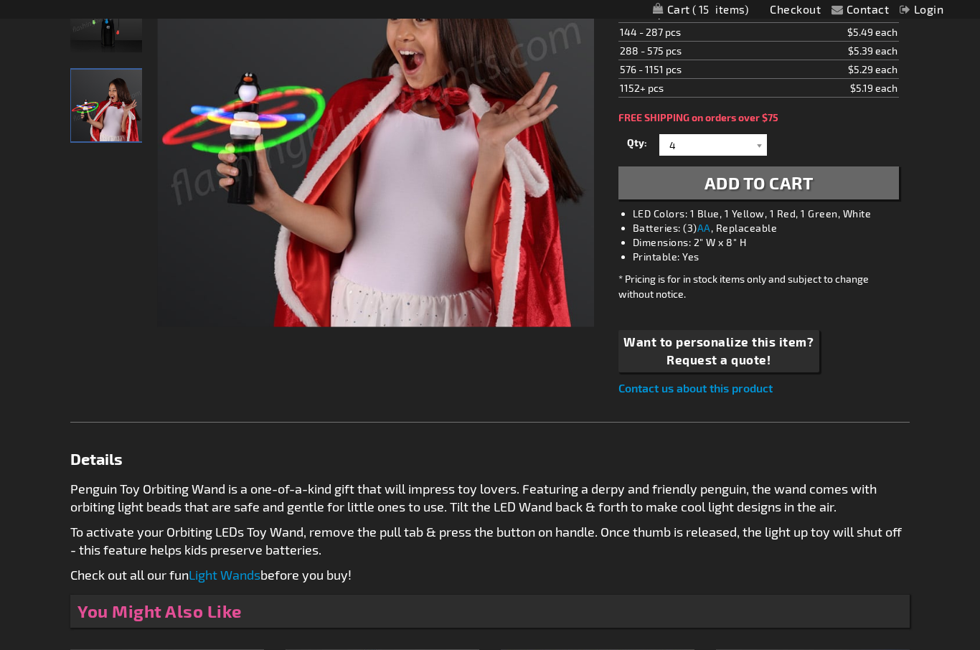
click at [836, 175] on button "Add to Cart" at bounding box center [758, 182] width 280 height 33
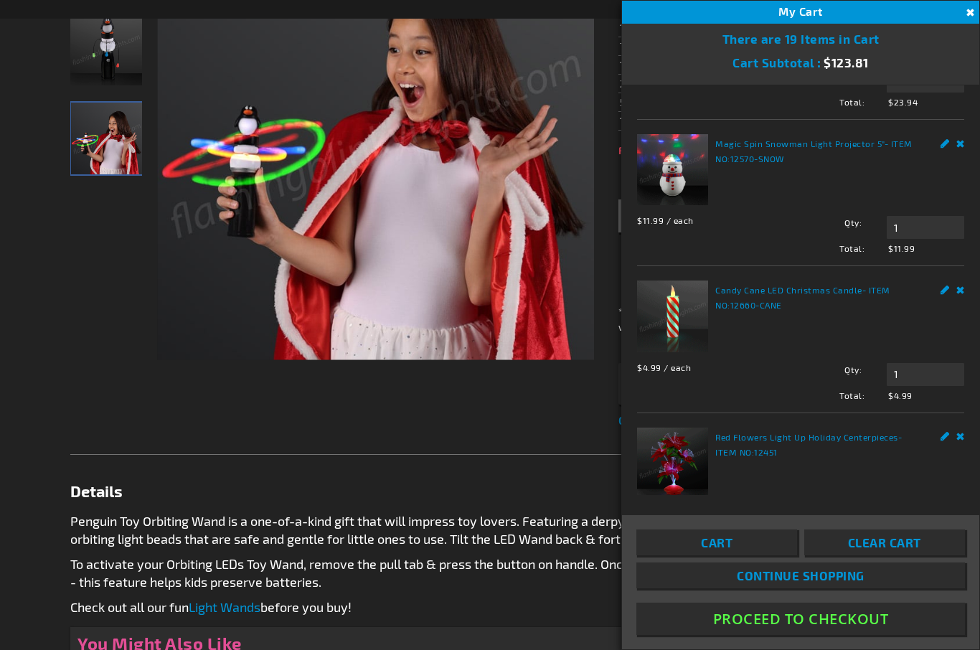
scroll to position [0, 0]
